Goal: Information Seeking & Learning: Check status

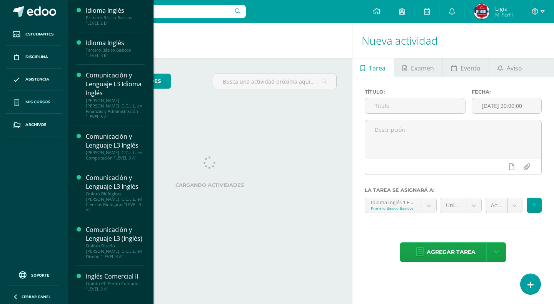
click at [34, 105] on span "Mis cursos" at bounding box center [37, 102] width 25 height 6
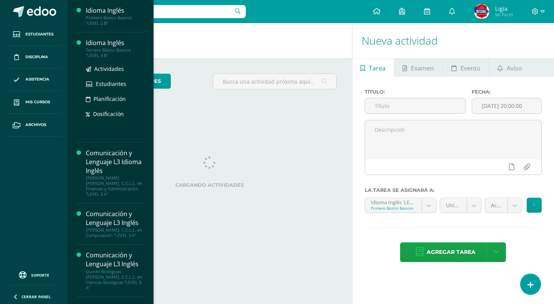
click at [108, 55] on div "Tercero Básico Basicos "LEVEL 3 B"" at bounding box center [115, 52] width 58 height 11
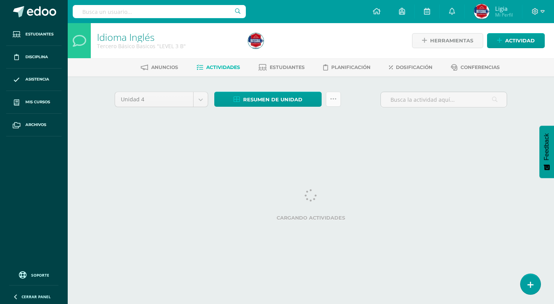
click at [335, 96] on icon at bounding box center [333, 99] width 7 height 7
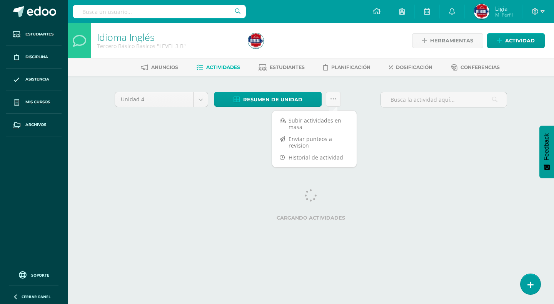
click at [239, 144] on html "Estudiantes Disciplina Asistencia Mis cursos Archivos Soporte Ayuda Reportar un…" at bounding box center [277, 72] width 554 height 144
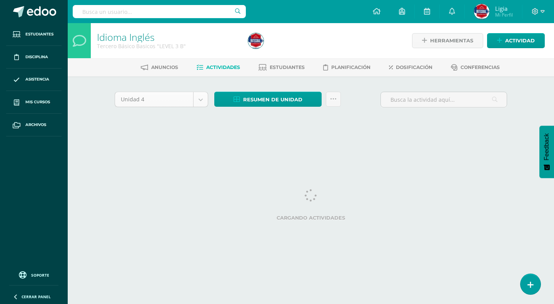
click at [202, 104] on body "Estudiantes Disciplina Asistencia Mis cursos Archivos Soporte Ayuda Reportar un…" at bounding box center [277, 72] width 554 height 144
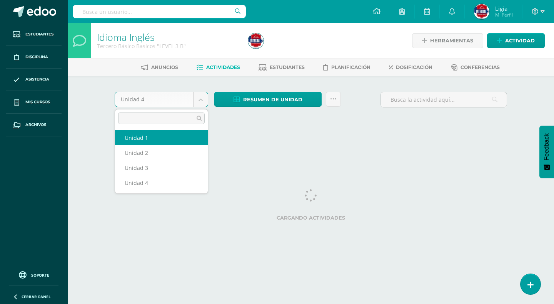
select select "Unidad 1"
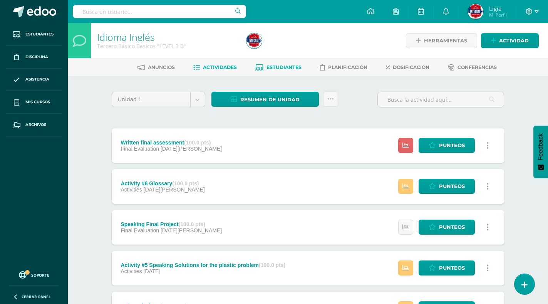
click at [296, 67] on span "Estudiantes" at bounding box center [283, 67] width 35 height 6
click at [199, 100] on body "Estudiantes Disciplina Asistencia Mis cursos Archivos Soporte Ayuda Reportar un…" at bounding box center [274, 289] width 548 height 578
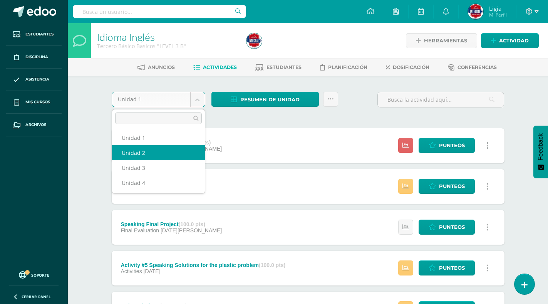
select select "Unidad 2"
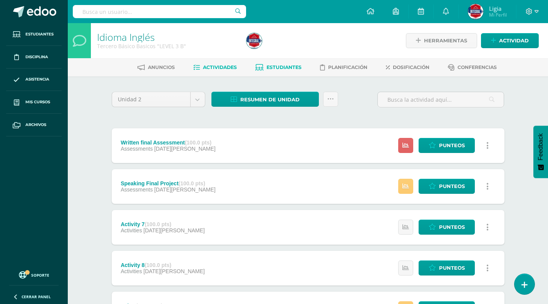
click at [288, 63] on link "Estudiantes" at bounding box center [278, 67] width 46 height 12
click at [247, 99] on span "Resumen de unidad" at bounding box center [269, 99] width 59 height 14
click at [334, 105] on link at bounding box center [330, 99] width 15 height 15
click at [279, 66] on span "Estudiantes" at bounding box center [283, 67] width 35 height 6
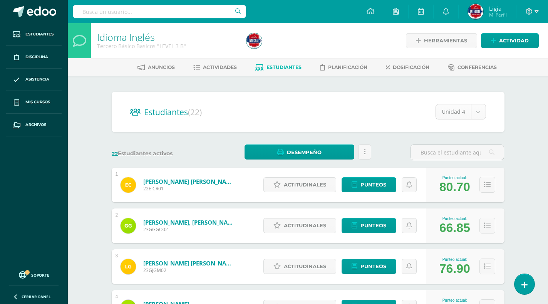
click at [482, 110] on body "Estudiantes Disciplina Asistencia Mis cursos Archivos Soporte Ayuda Reportar un…" at bounding box center [274, 309] width 548 height 618
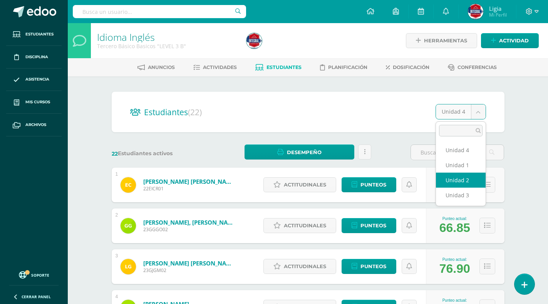
select select "/dashboard/teacher/section/4672/students/?unit=168939"
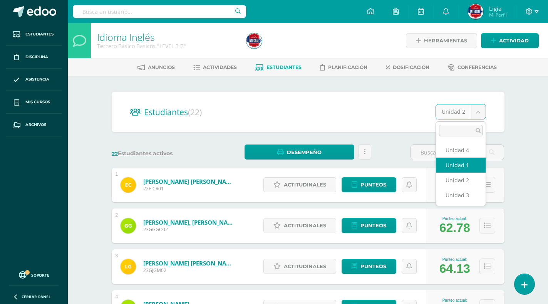
select select "/dashboard/teacher/section/4672/students/?unit=168936"
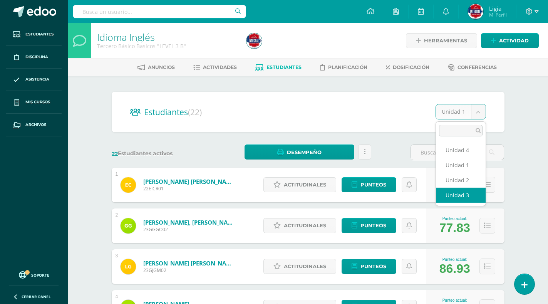
select select "/dashboard/teacher/section/4672/students/?unit=168940"
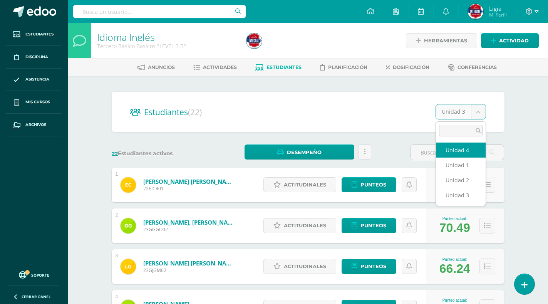
select select "/dashboard/teacher/section/4672/students/?unit=168941"
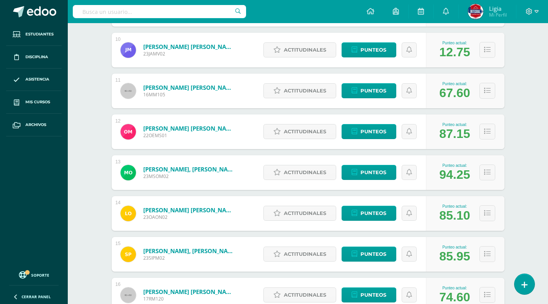
scroll to position [500, 0]
